Goal: Information Seeking & Learning: Check status

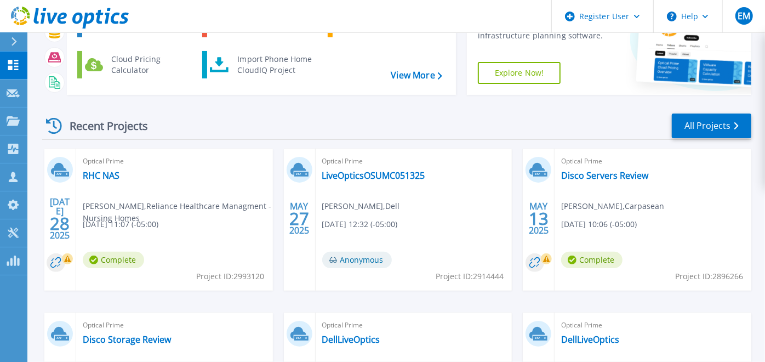
scroll to position [97, 0]
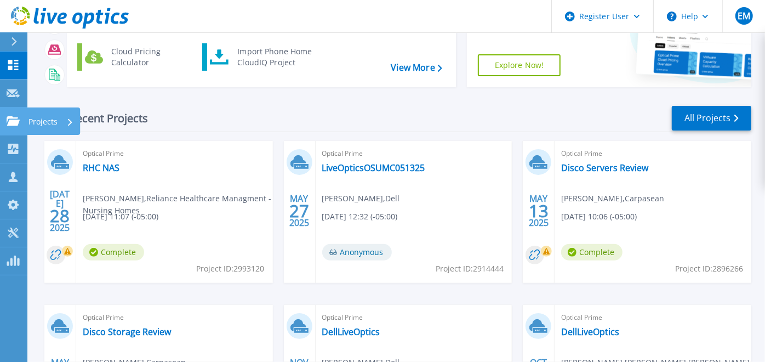
click at [14, 130] on link "Projects Projects" at bounding box center [13, 121] width 27 height 28
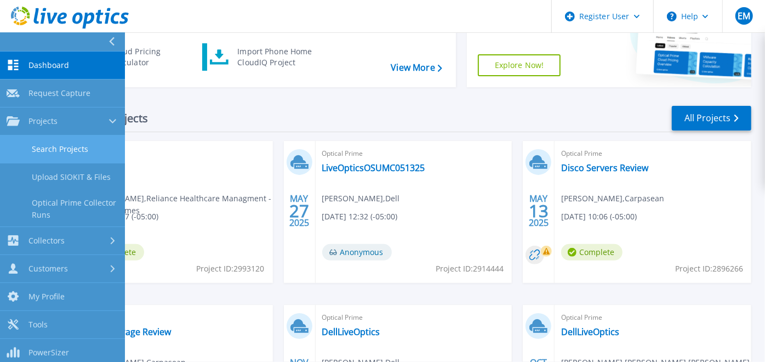
click at [87, 151] on link "Search Projects" at bounding box center [62, 149] width 125 height 28
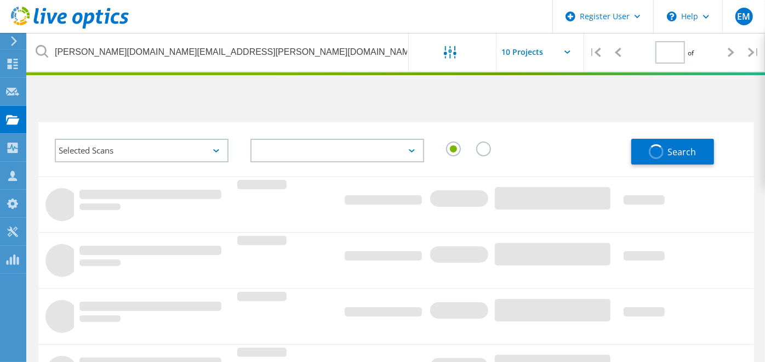
type input "1"
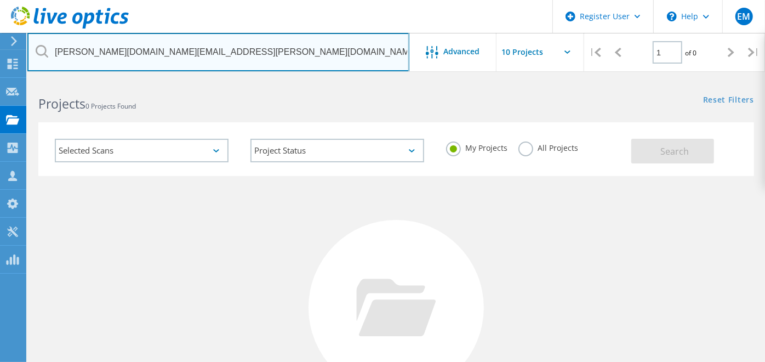
click at [294, 67] on input "josh.hyatt@aecc.com" at bounding box center [218, 52] width 382 height 38
drag, startPoint x: 294, startPoint y: 67, endPoint x: 549, endPoint y: 147, distance: 266.5
click at [549, 147] on lo-project-search-form "josh.hyatt@aecc.com Advanced | 1 of 0 | Email Address Project Name Company Date…" at bounding box center [396, 128] width 738 height 97
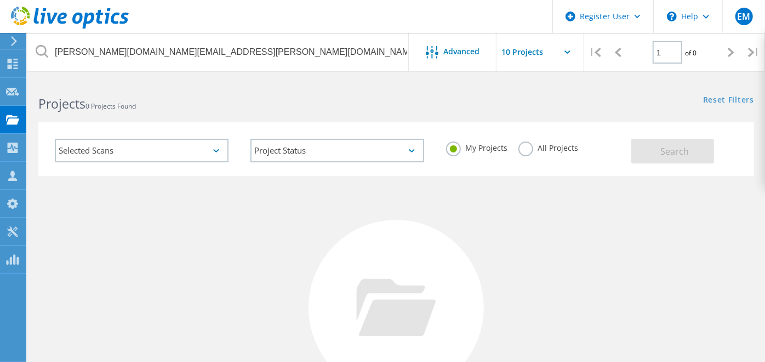
click at [549, 147] on label "All Projects" at bounding box center [549, 146] width 60 height 10
click at [0, 0] on input "All Projects" at bounding box center [0, 0] width 0 height 0
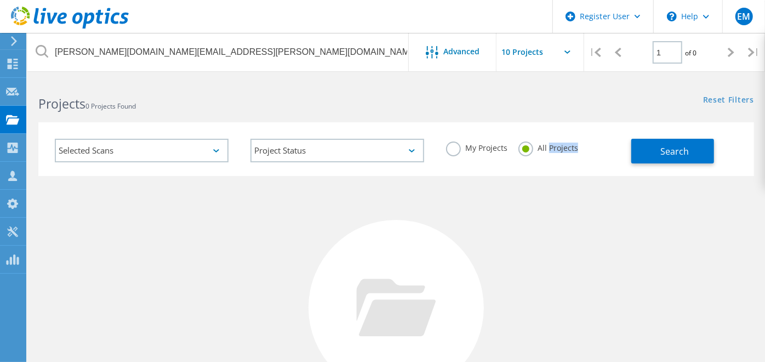
click at [549, 147] on label "All Projects" at bounding box center [549, 146] width 60 height 10
click at [0, 0] on input "All Projects" at bounding box center [0, 0] width 0 height 0
drag, startPoint x: 549, startPoint y: 147, endPoint x: 682, endPoint y: 158, distance: 133.7
click at [682, 158] on button "Search" at bounding box center [673, 151] width 83 height 25
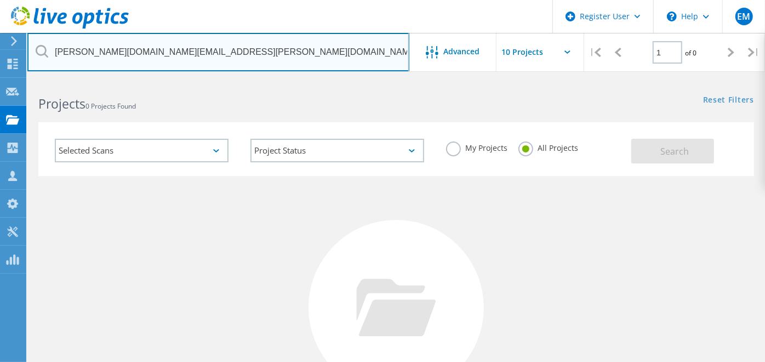
click at [276, 59] on input "josh.hyatt@aecc.com" at bounding box center [218, 52] width 382 height 38
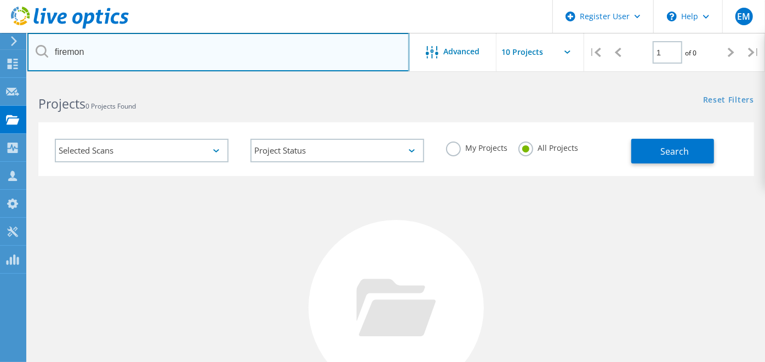
type input "firemon"
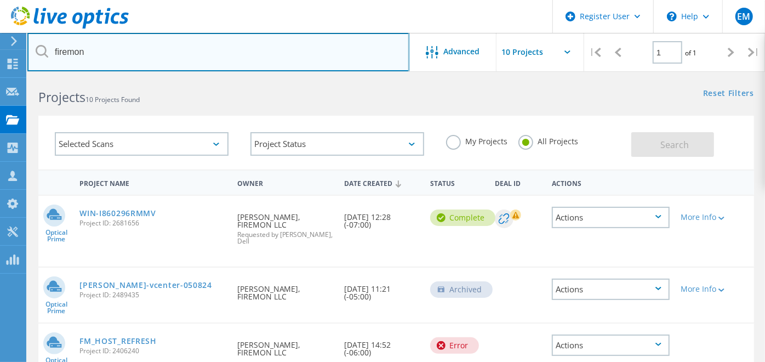
scroll to position [6, 0]
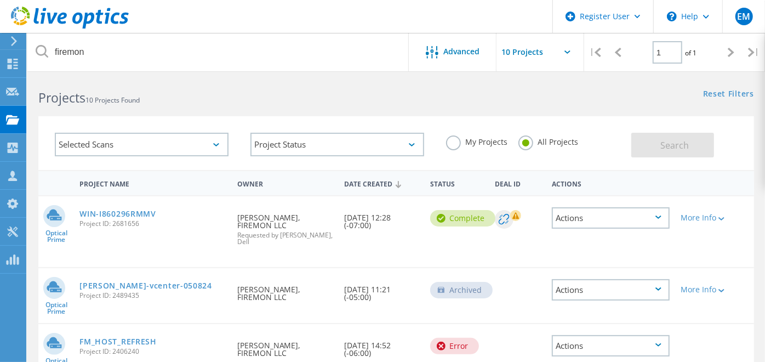
click at [623, 237] on div "Actions" at bounding box center [611, 217] width 129 height 43
drag, startPoint x: 243, startPoint y: 221, endPoint x: 287, endPoint y: 221, distance: 43.9
click at [287, 221] on div "Requested By Parker Anderson, FIREMON LLC Requested by Ellee Marquette, Dell" at bounding box center [285, 226] width 107 height 60
click at [298, 255] on div "Requested By Parker Anderson, FIREMON LLC Requested by Ellee Marquette, Dell" at bounding box center [285, 226] width 107 height 60
drag, startPoint x: 345, startPoint y: 211, endPoint x: 400, endPoint y: 229, distance: 57.6
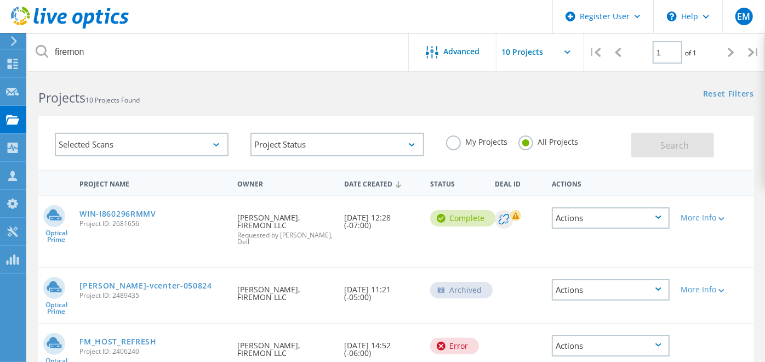
click at [400, 229] on div "Date Created 10/08/2024, 12:28 (-07:00)" at bounding box center [382, 218] width 86 height 44
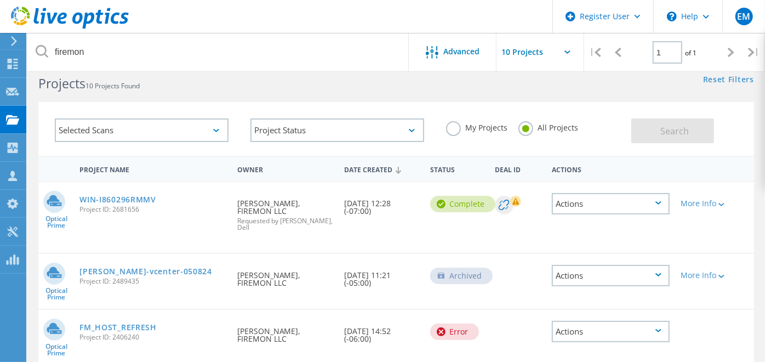
scroll to position [0, 0]
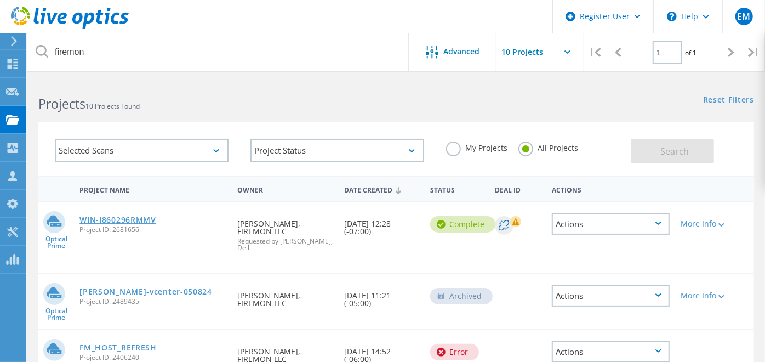
click at [100, 217] on link "WIN-I860296RMMV" at bounding box center [118, 220] width 77 height 8
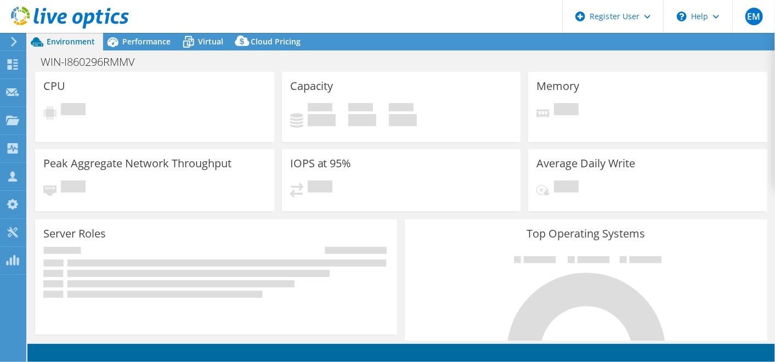
select select "USEast"
